Goal: Information Seeking & Learning: Learn about a topic

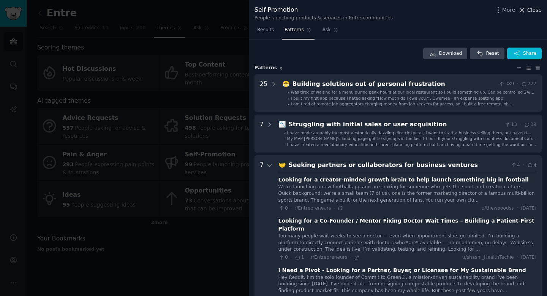
click at [533, 9] on span "Close" at bounding box center [534, 10] width 14 height 8
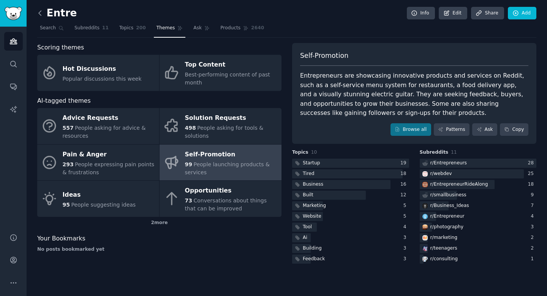
click at [42, 12] on icon at bounding box center [40, 13] width 8 height 8
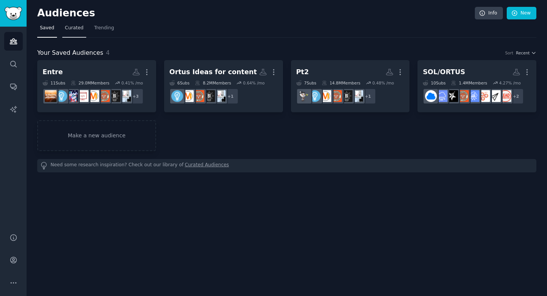
click at [77, 27] on span "Curated" at bounding box center [74, 28] width 19 height 7
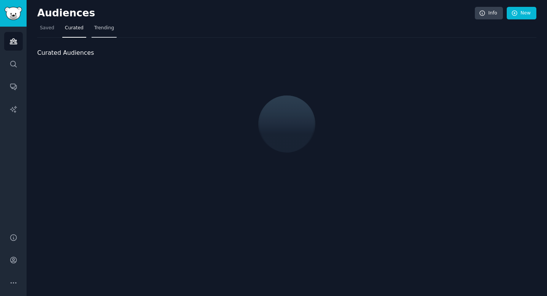
click at [102, 26] on span "Trending" at bounding box center [104, 28] width 20 height 7
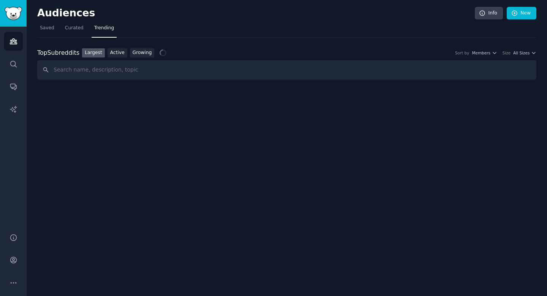
click at [148, 78] on input "text" at bounding box center [286, 69] width 499 height 19
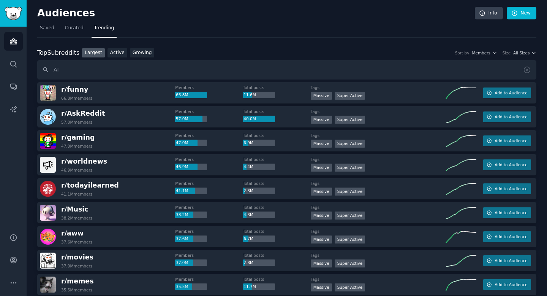
type input "A"
type input "AI blogs"
